Goal: Information Seeking & Learning: Check status

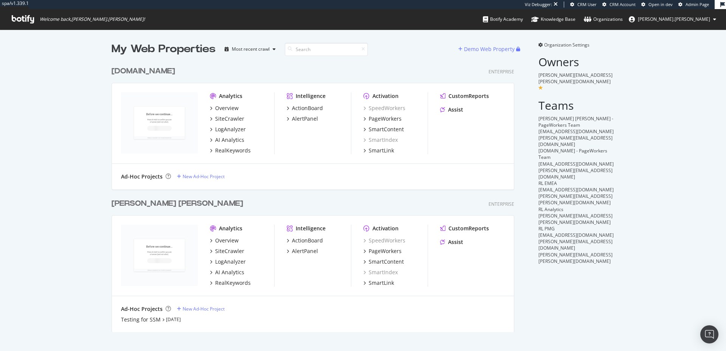
scroll to position [345, 715]
click at [658, 219] on div "My Web Properties Most recent crawl Demo Web Property ralphlauren.ca Enterprise…" at bounding box center [363, 186] width 726 height 315
